Goal: Task Accomplishment & Management: Complete application form

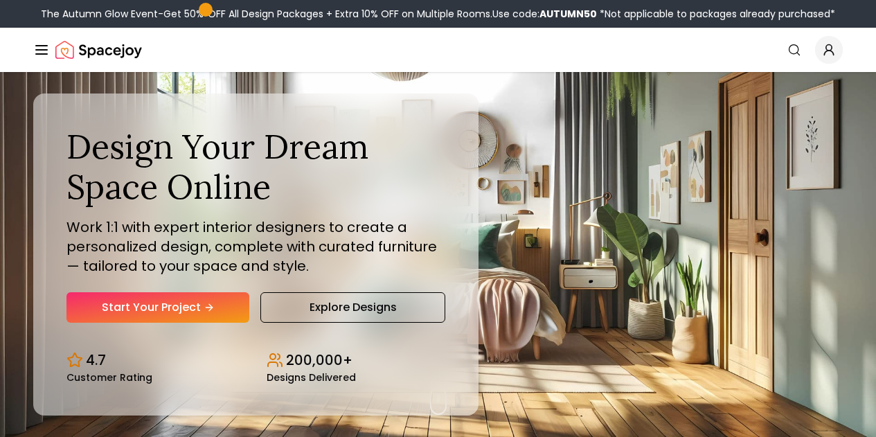
click at [171, 323] on link "Start Your Project" at bounding box center [158, 307] width 183 height 30
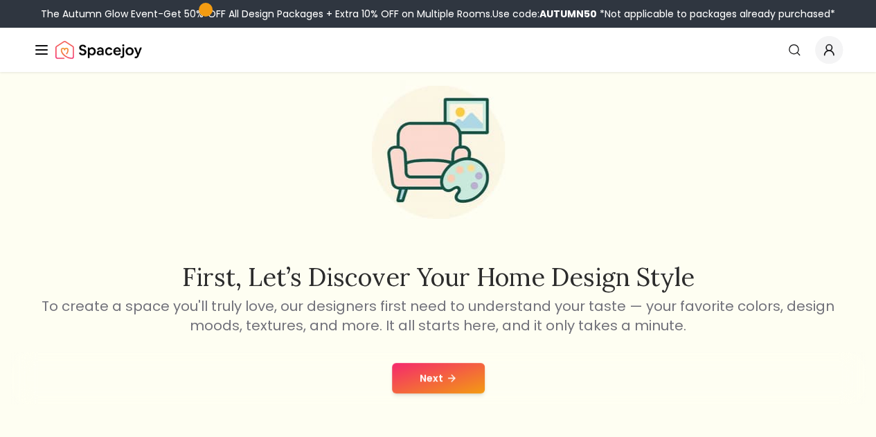
click at [441, 376] on button "Next" at bounding box center [438, 378] width 93 height 30
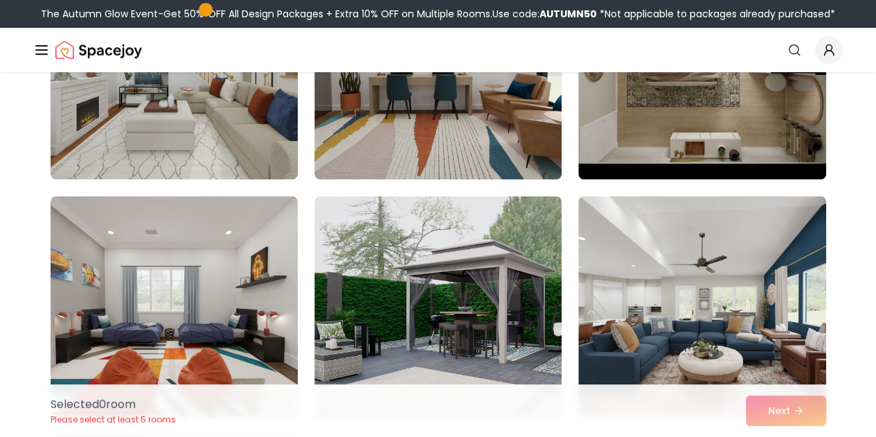
scroll to position [475, 0]
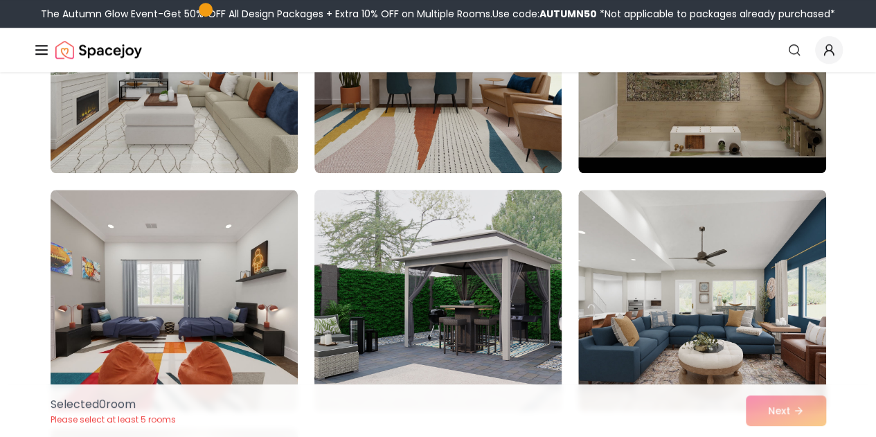
click at [437, 292] on img at bounding box center [438, 300] width 260 height 233
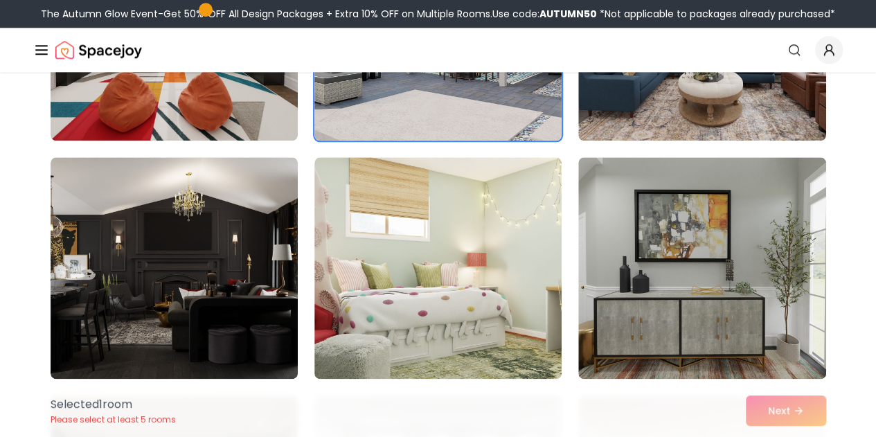
scroll to position [747, 0]
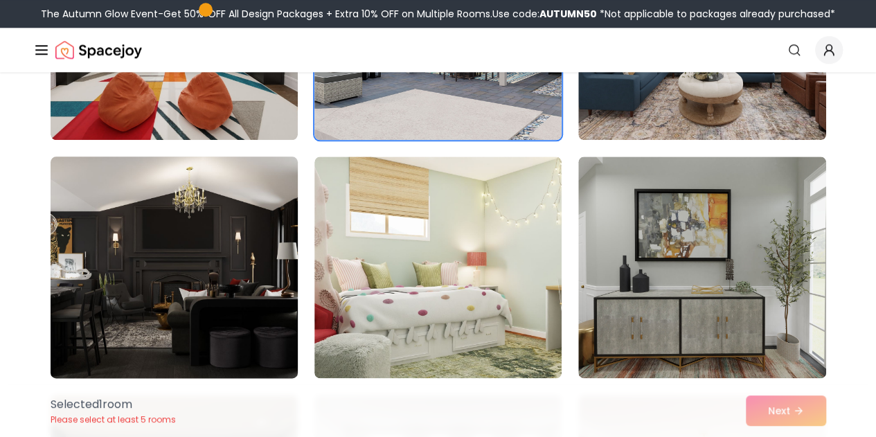
click at [209, 258] on img at bounding box center [174, 267] width 260 height 233
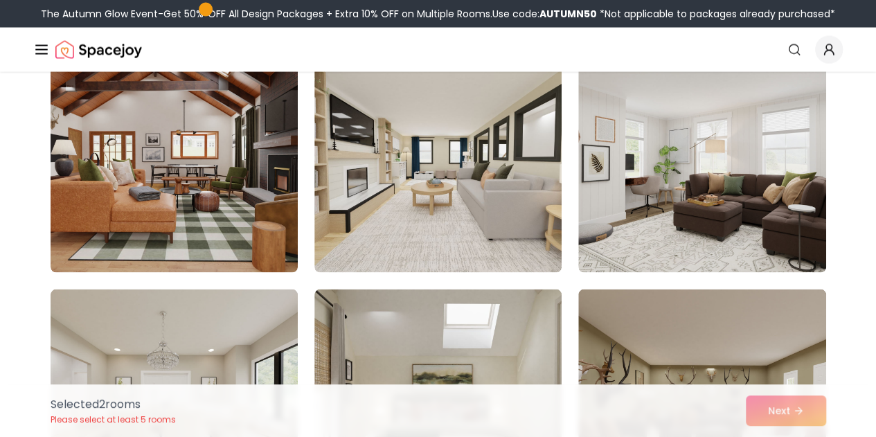
scroll to position [1324, 0]
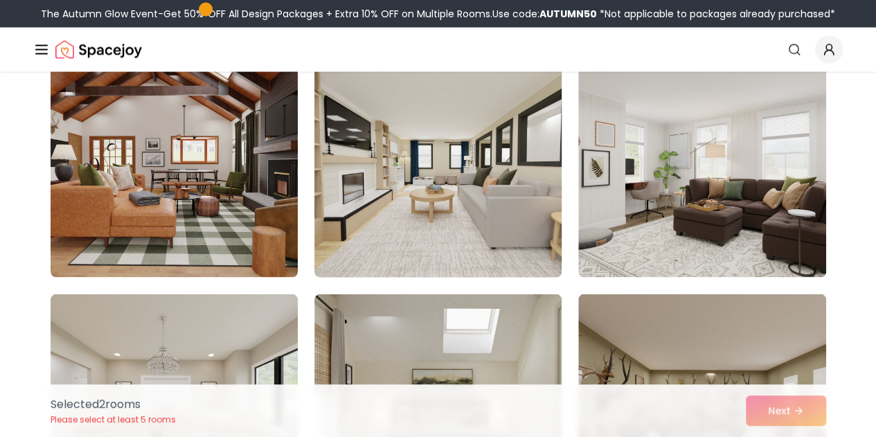
click at [535, 220] on img at bounding box center [438, 167] width 260 height 233
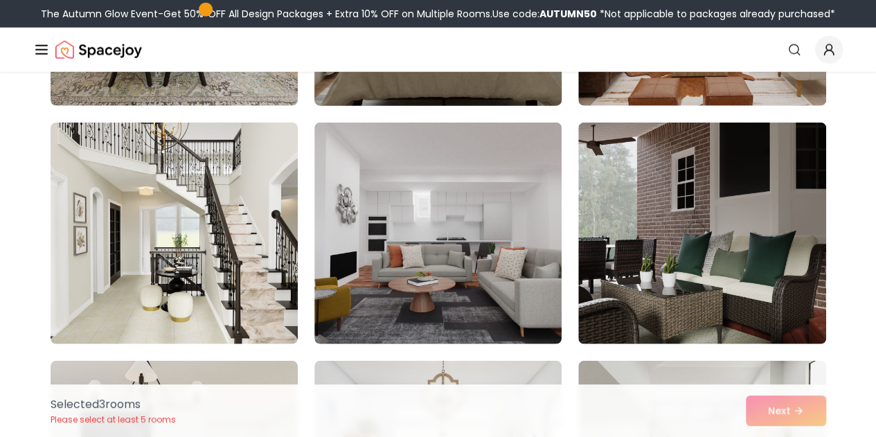
scroll to position [1735, 0]
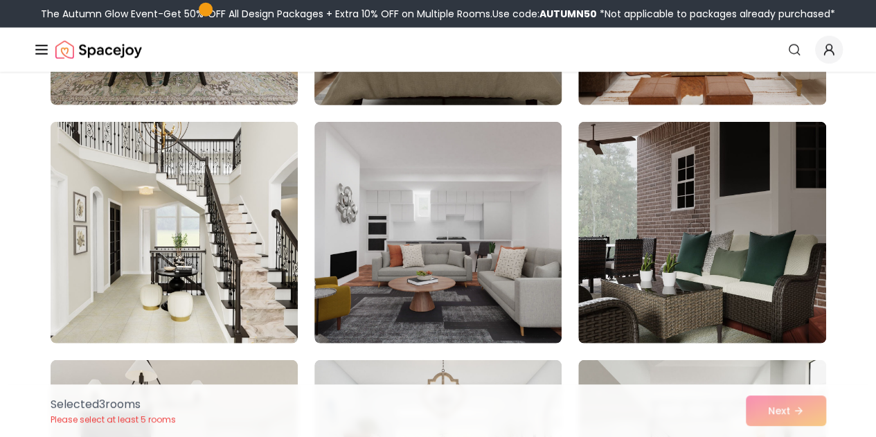
click at [410, 247] on img at bounding box center [438, 233] width 247 height 222
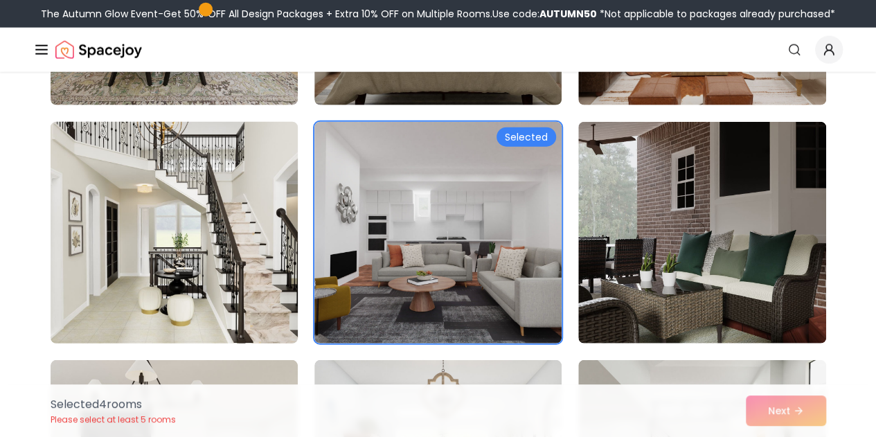
click at [236, 260] on img at bounding box center [174, 232] width 260 height 233
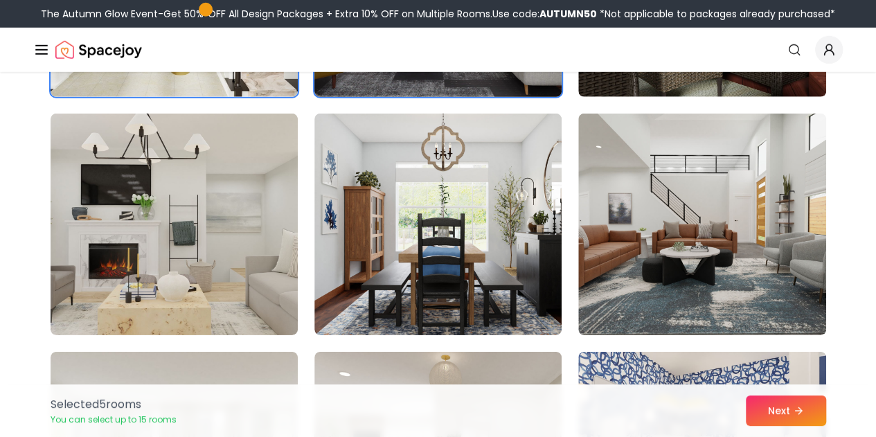
scroll to position [1982, 0]
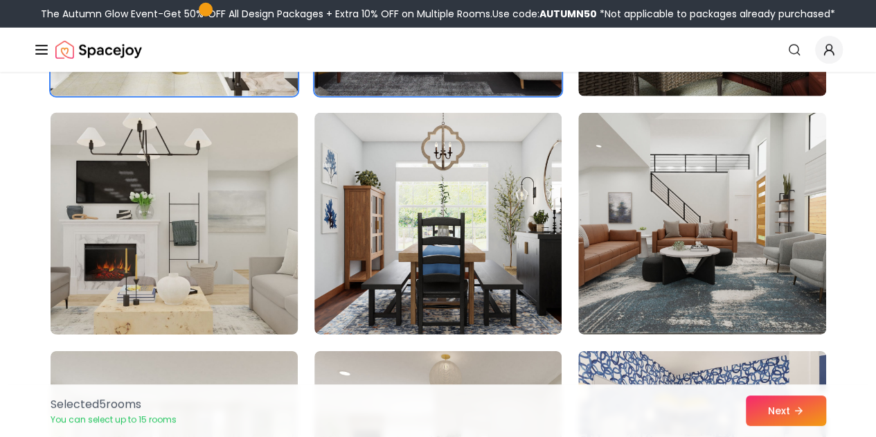
click at [259, 265] on img at bounding box center [174, 223] width 260 height 233
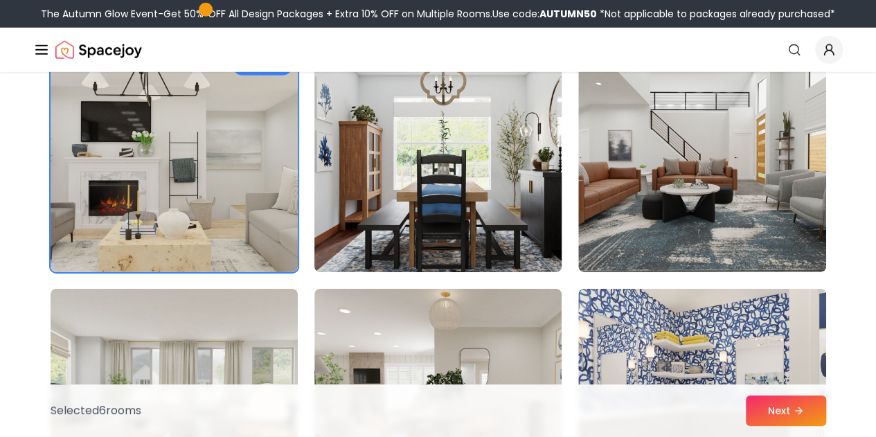
scroll to position [2046, 0]
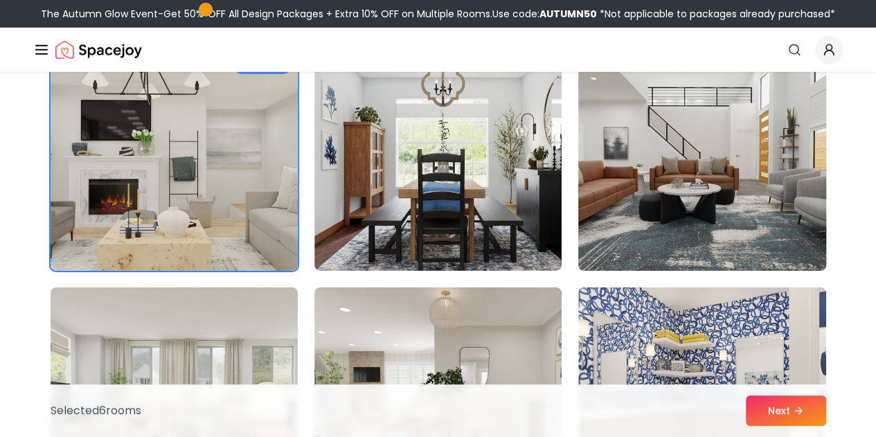
click at [616, 219] on img at bounding box center [702, 160] width 260 height 233
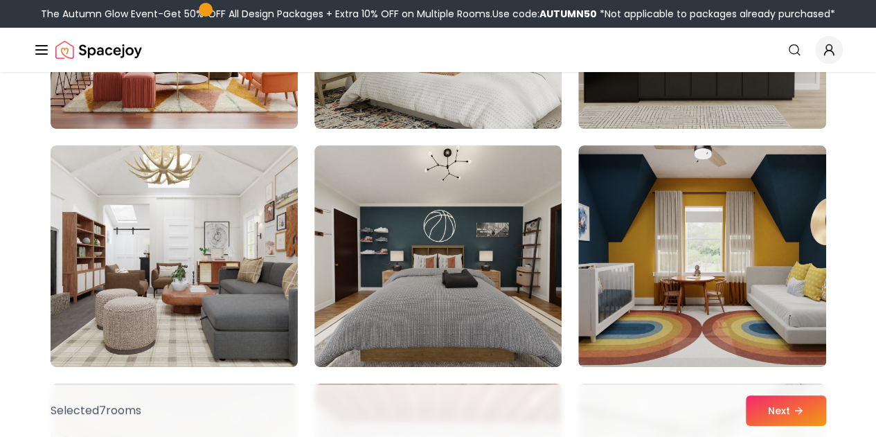
scroll to position [2671, 0]
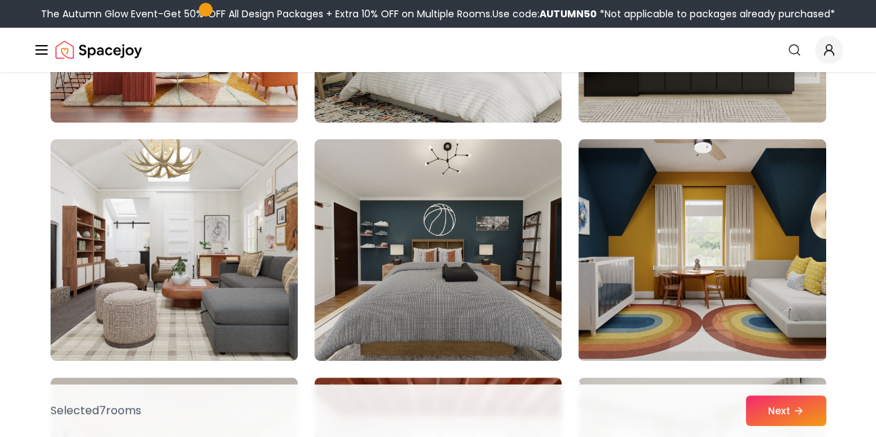
click at [541, 306] on img at bounding box center [438, 250] width 247 height 222
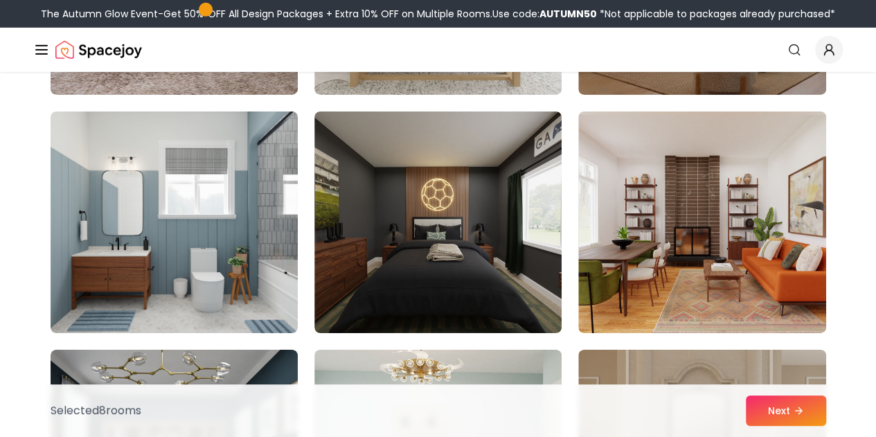
scroll to position [4887, 0]
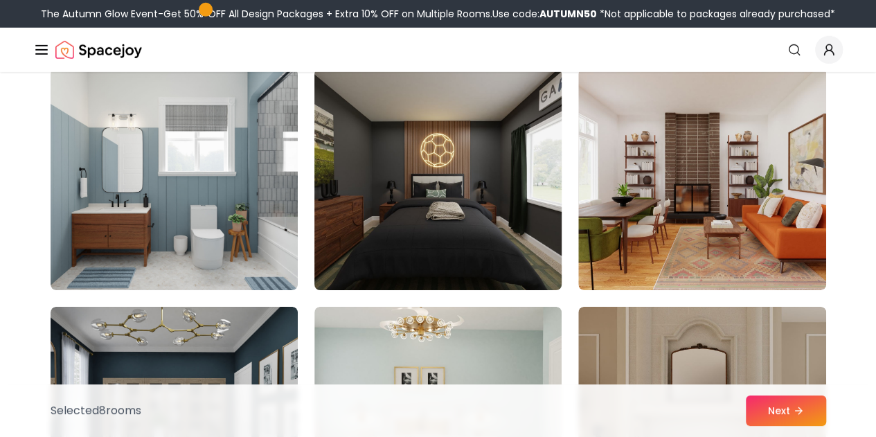
click at [473, 219] on img at bounding box center [438, 179] width 260 height 233
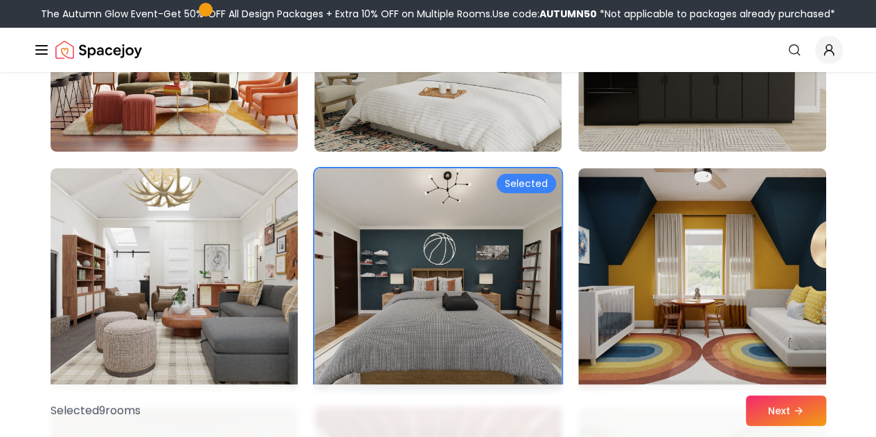
scroll to position [2641, 0]
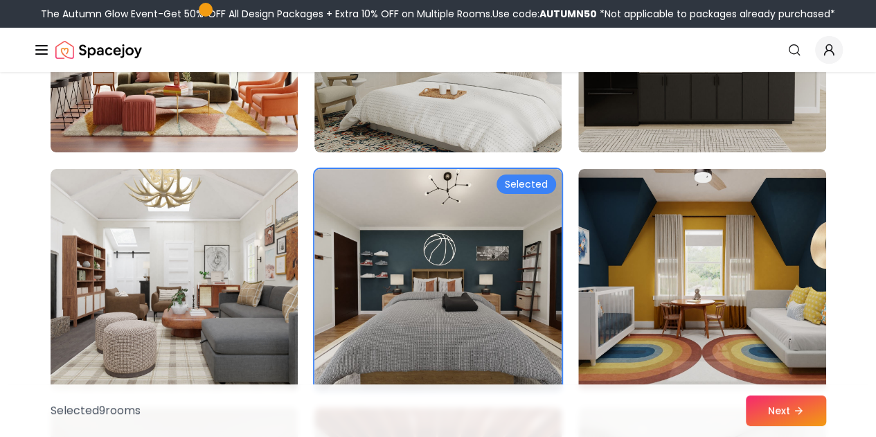
click at [473, 219] on img at bounding box center [438, 280] width 247 height 222
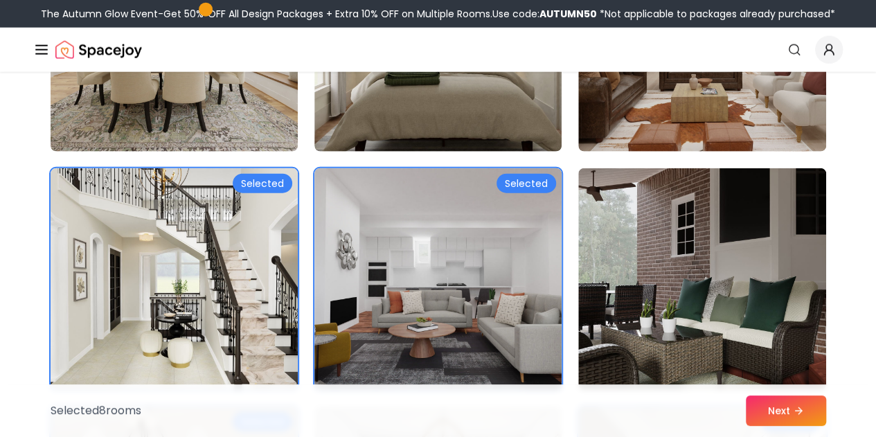
scroll to position [1686, 0]
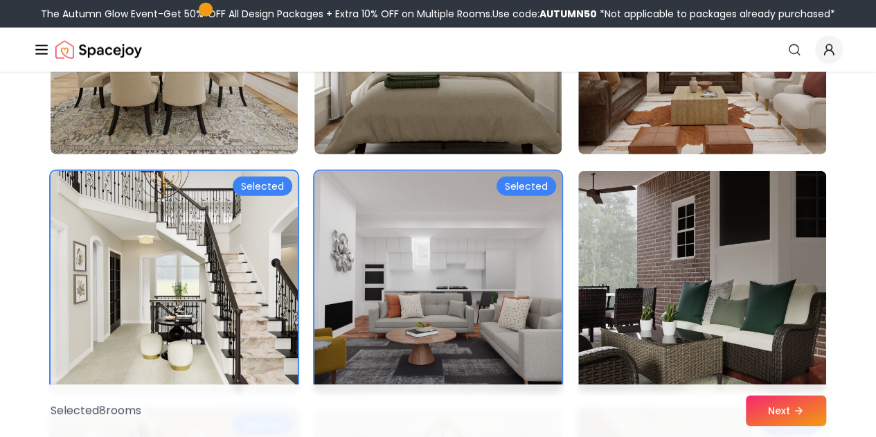
click at [438, 238] on img at bounding box center [438, 282] width 260 height 233
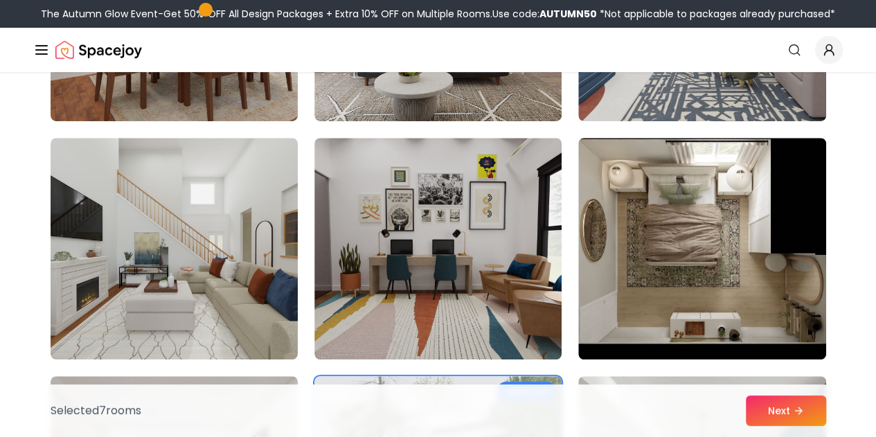
scroll to position [0, 0]
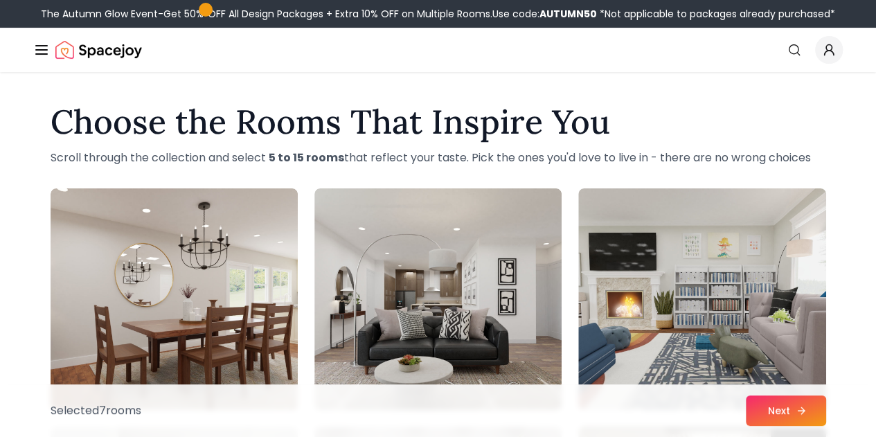
click at [783, 405] on button "Next" at bounding box center [786, 411] width 80 height 30
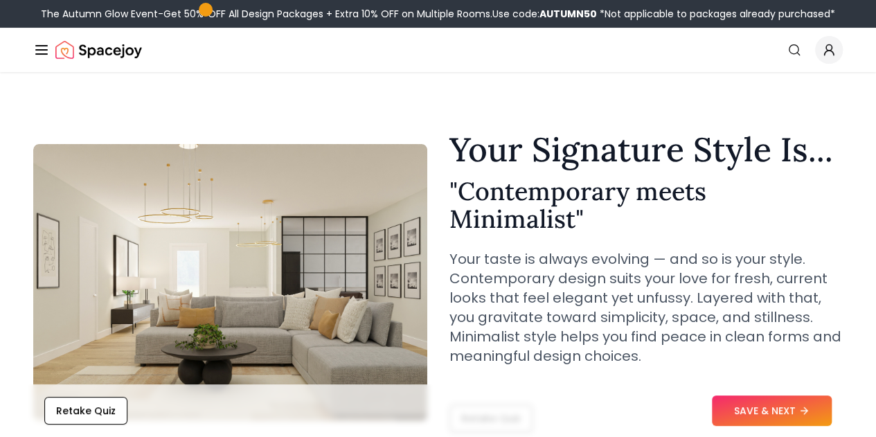
click at [783, 405] on button "SAVE & NEXT" at bounding box center [772, 411] width 120 height 30
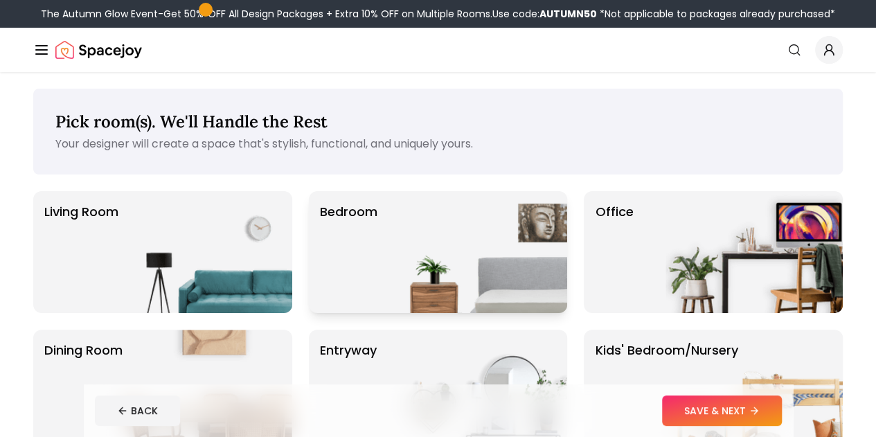
click at [510, 265] on img at bounding box center [478, 252] width 177 height 122
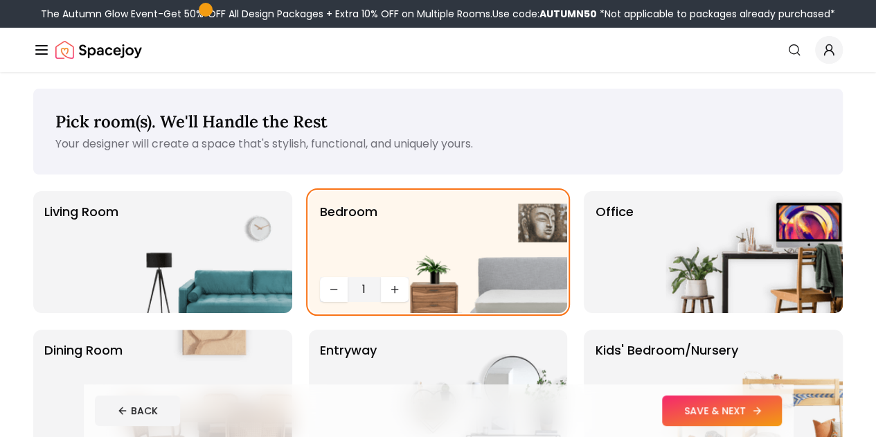
click at [770, 411] on button "SAVE & NEXT" at bounding box center [722, 411] width 120 height 30
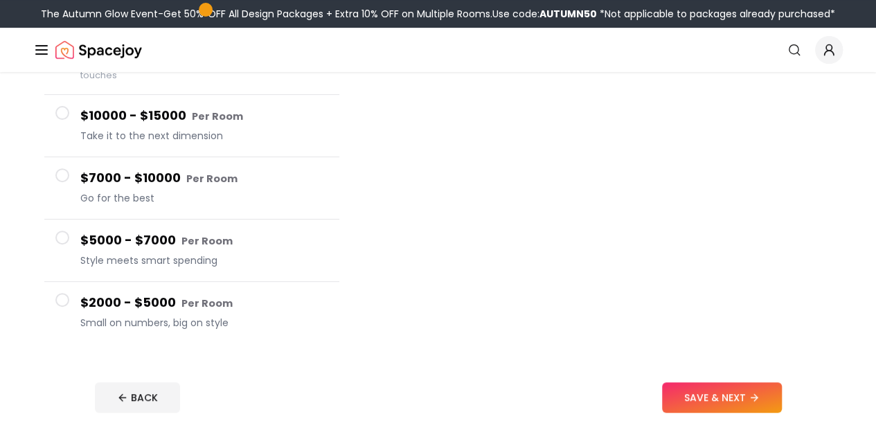
scroll to position [205, 0]
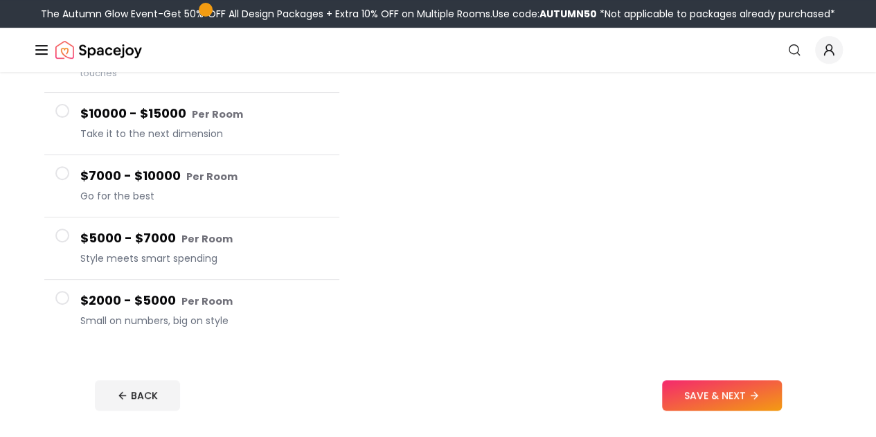
click at [69, 291] on span at bounding box center [62, 298] width 14 height 14
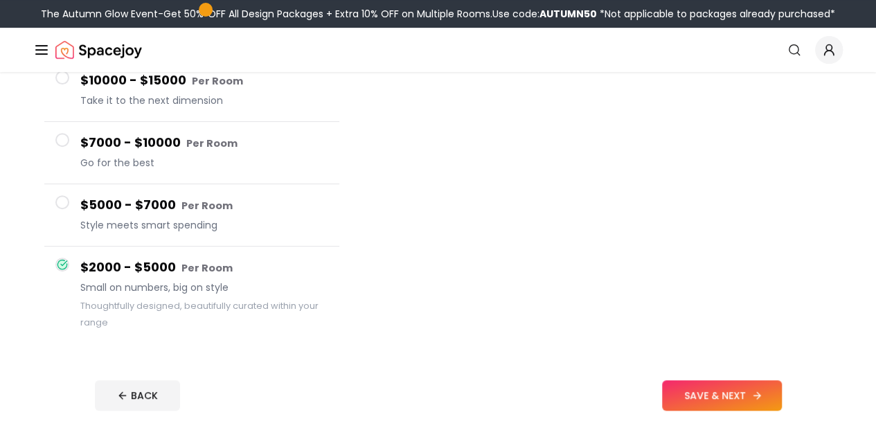
click at [773, 404] on button "SAVE & NEXT" at bounding box center [722, 395] width 120 height 30
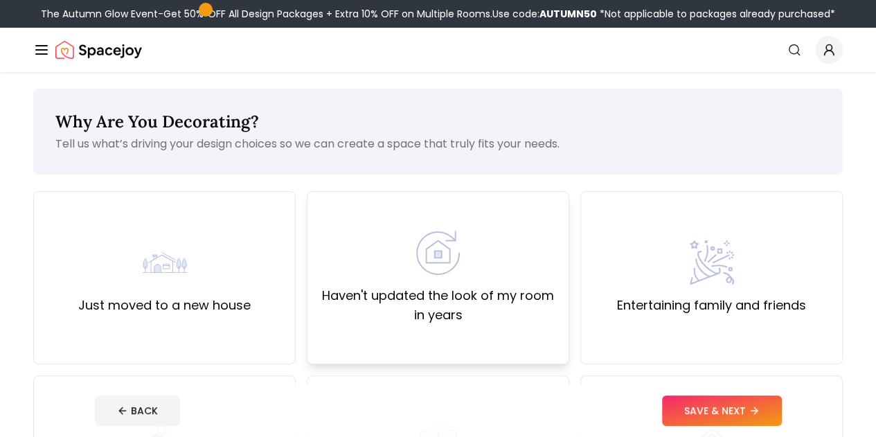
click at [456, 245] on img at bounding box center [438, 253] width 44 height 44
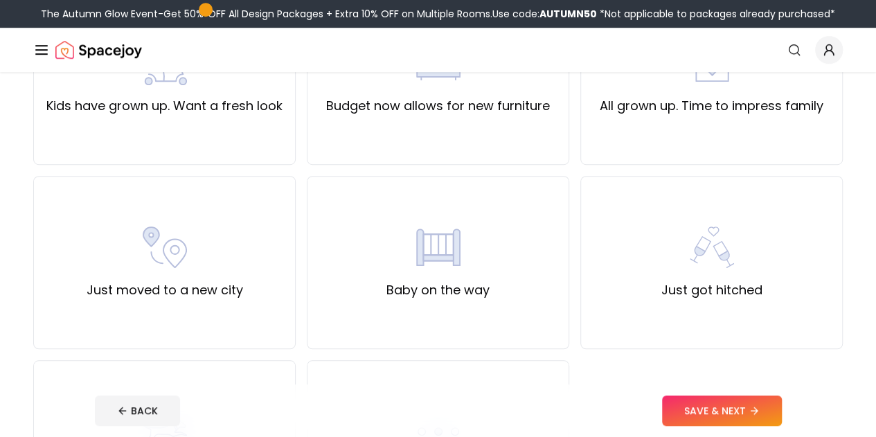
scroll to position [417, 0]
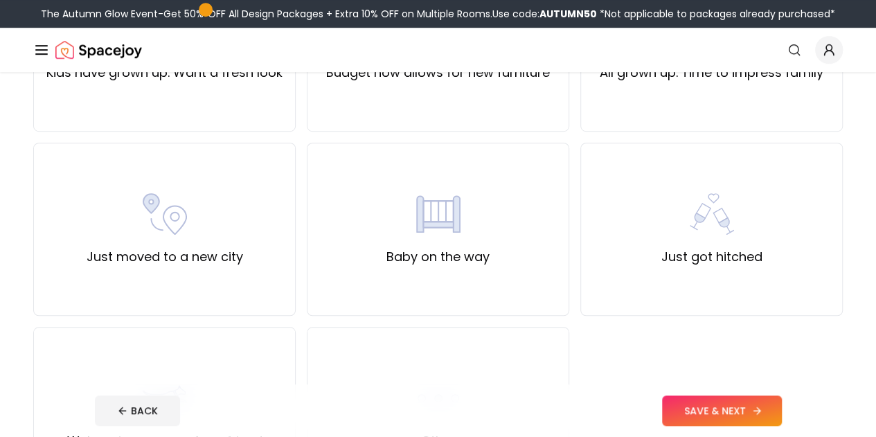
click at [757, 407] on button "SAVE & NEXT" at bounding box center [722, 411] width 120 height 30
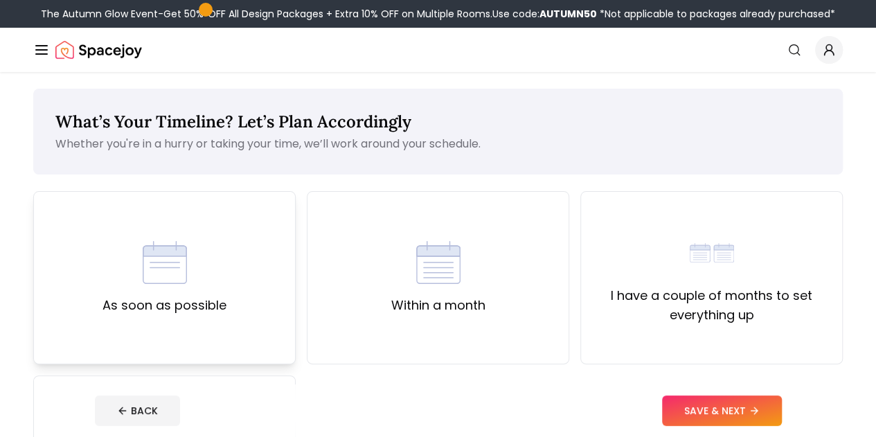
click at [267, 319] on div "As soon as possible" at bounding box center [164, 277] width 263 height 173
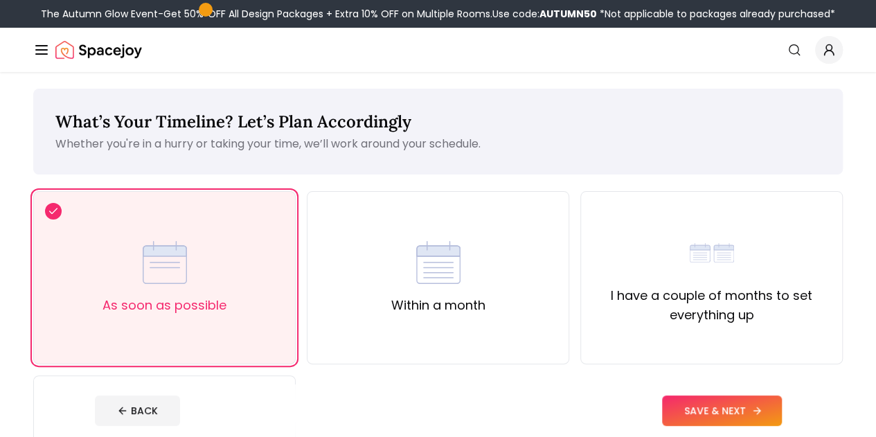
click at [741, 415] on button "SAVE & NEXT" at bounding box center [722, 411] width 120 height 30
